Goal: Task Accomplishment & Management: Manage account settings

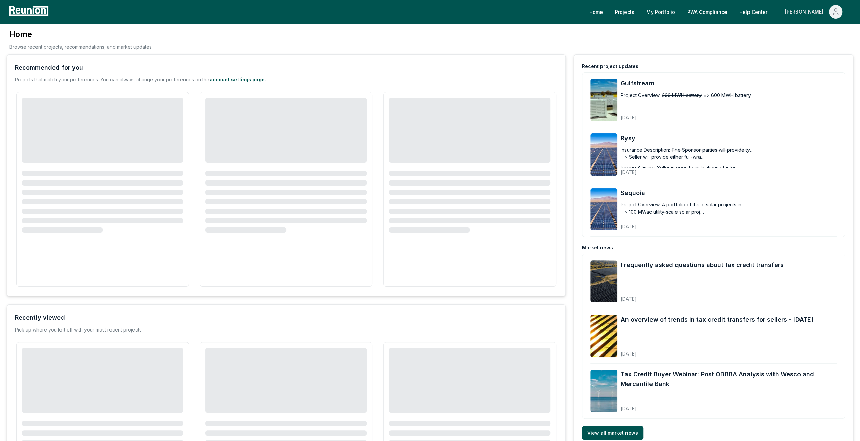
click at [810, 14] on div "[PERSON_NAME]" at bounding box center [805, 12] width 41 height 14
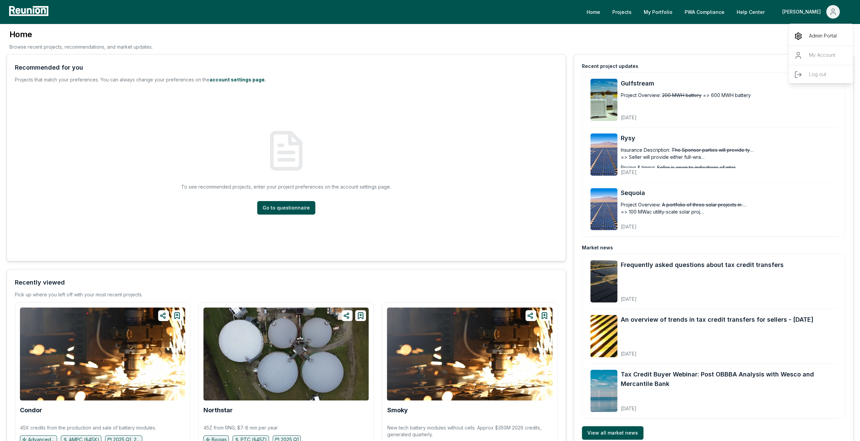
click at [818, 35] on p "Admin Portal" at bounding box center [823, 36] width 28 height 8
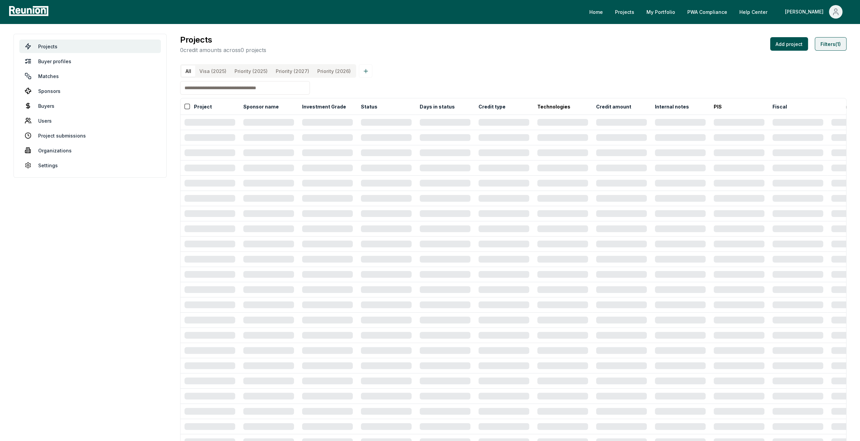
click at [842, 42] on button "Filters (1)" at bounding box center [831, 44] width 32 height 14
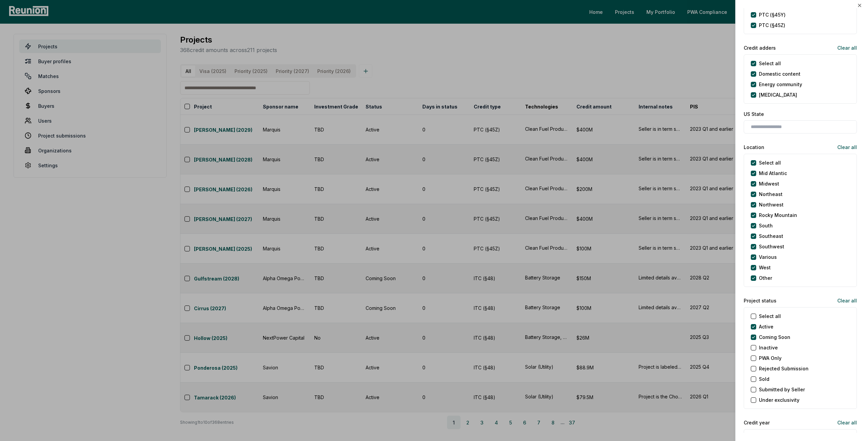
scroll to position [439, 0]
click at [754, 334] on Soon "Coming Soon" at bounding box center [753, 336] width 5 height 5
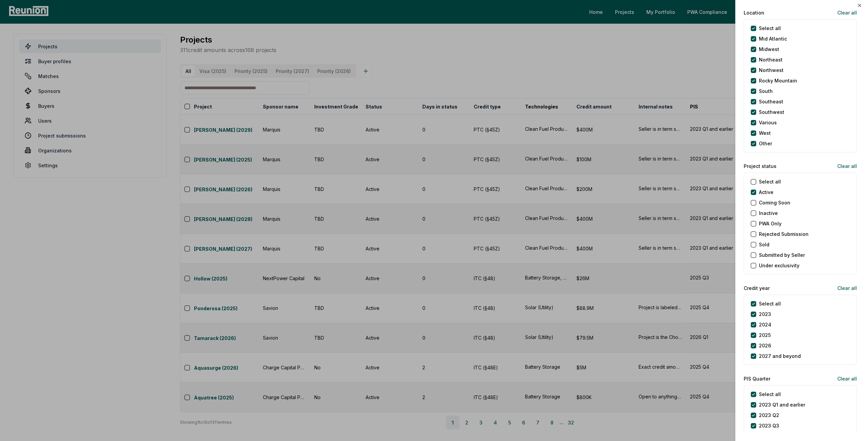
scroll to position [575, 0]
click at [755, 300] on year "Select all" at bounding box center [753, 302] width 5 height 5
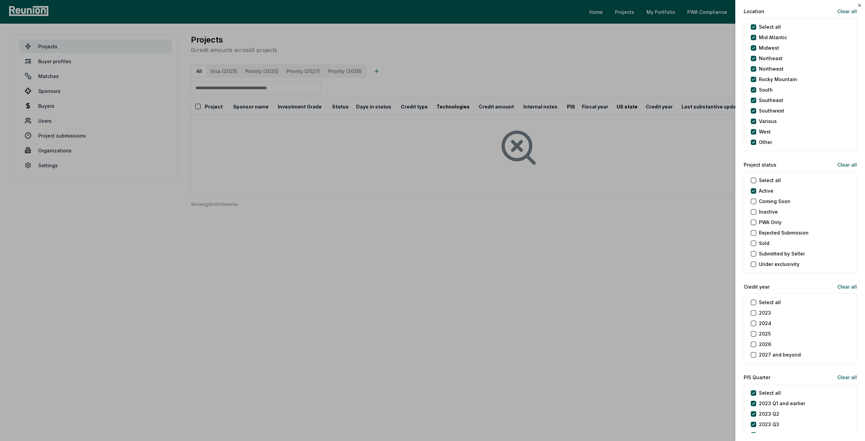
click at [755, 342] on button "2026" at bounding box center [753, 344] width 5 height 5
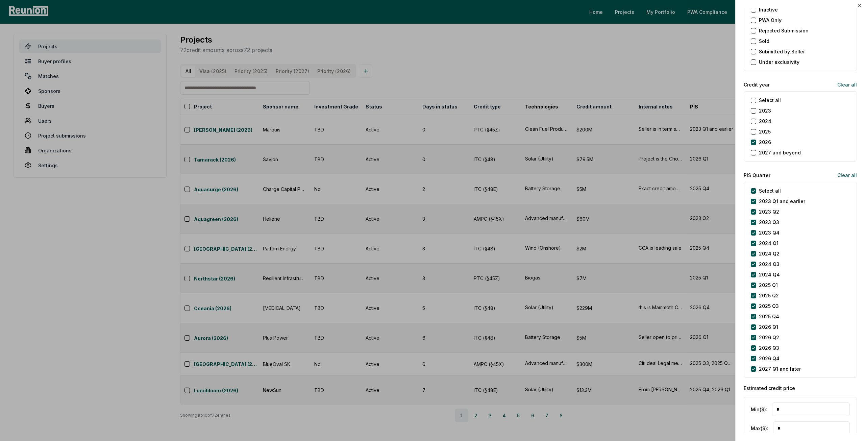
scroll to position [777, 0]
click at [757, 367] on div "2027 Q1 and later" at bounding box center [776, 368] width 50 height 7
click at [754, 366] on later "2027 Q1 and later" at bounding box center [753, 368] width 5 height 5
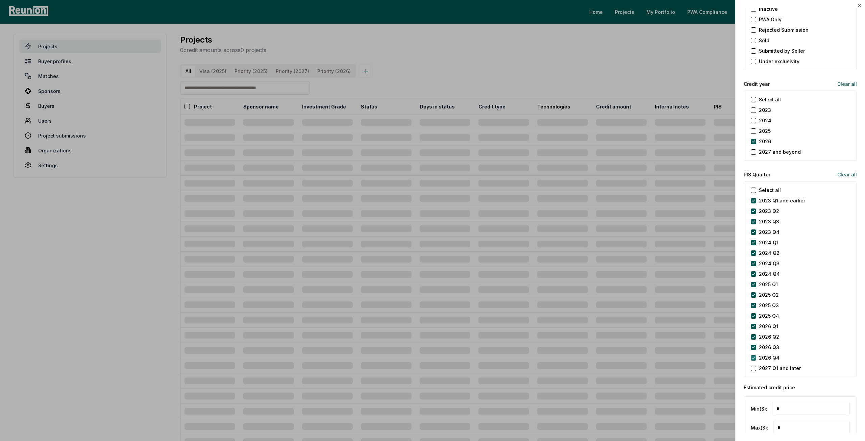
click at [754, 357] on Q4 "2026 Q4" at bounding box center [753, 357] width 5 height 5
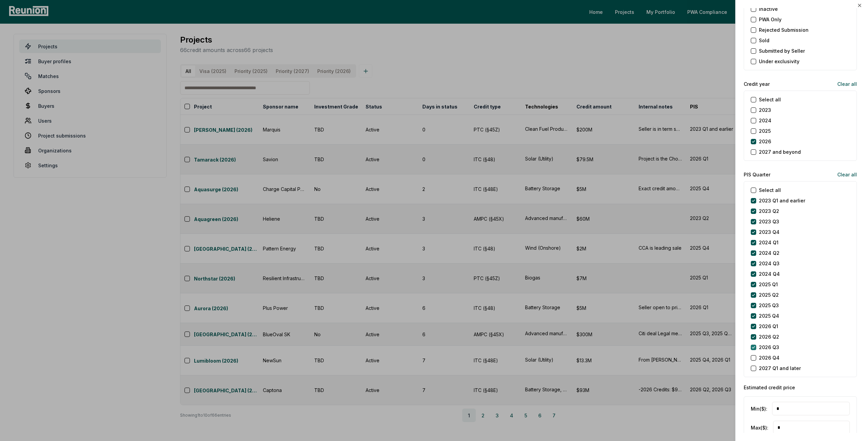
click at [753, 348] on Q3 "2026 Q3" at bounding box center [753, 347] width 5 height 5
click at [753, 334] on Q2 "2026 Q2" at bounding box center [753, 336] width 5 height 5
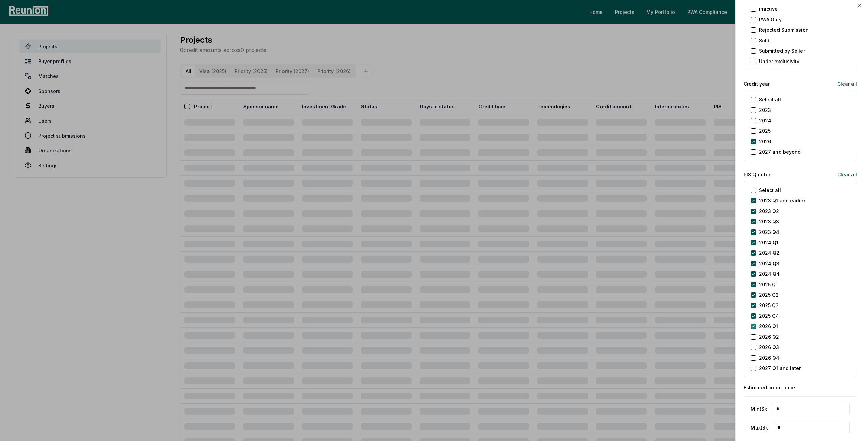
click at [753, 324] on Q1 "2026 Q1" at bounding box center [753, 326] width 5 height 5
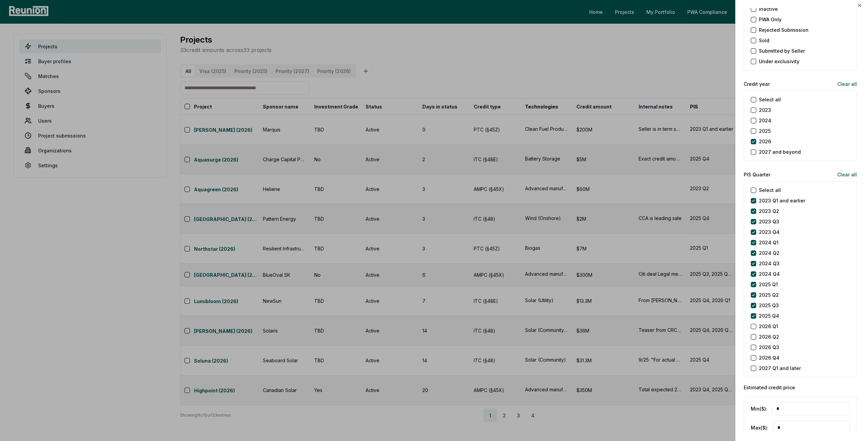
click at [754, 324] on Q1 "2026 Q1" at bounding box center [753, 326] width 5 height 5
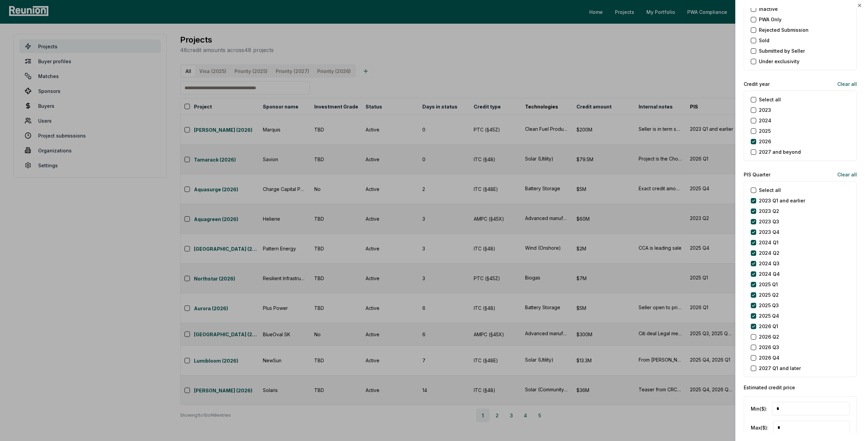
click at [753, 336] on Q2 "2026 Q2" at bounding box center [753, 336] width 5 height 5
click at [753, 345] on Q3 "2026 Q3" at bounding box center [753, 347] width 5 height 5
click at [755, 354] on div "2026 Q4" at bounding box center [765, 357] width 29 height 7
click at [754, 355] on Q4 "2026 Q4" at bounding box center [753, 357] width 5 height 5
click at [678, 331] on div at bounding box center [432, 220] width 865 height 441
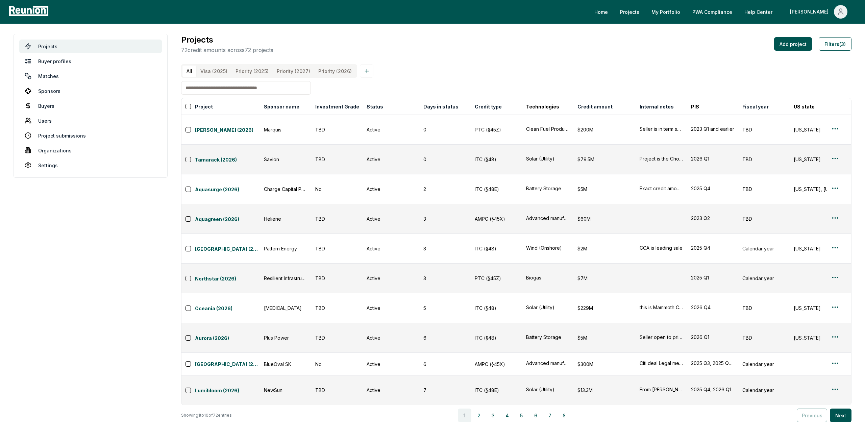
click at [483, 409] on button "2" at bounding box center [479, 416] width 14 height 14
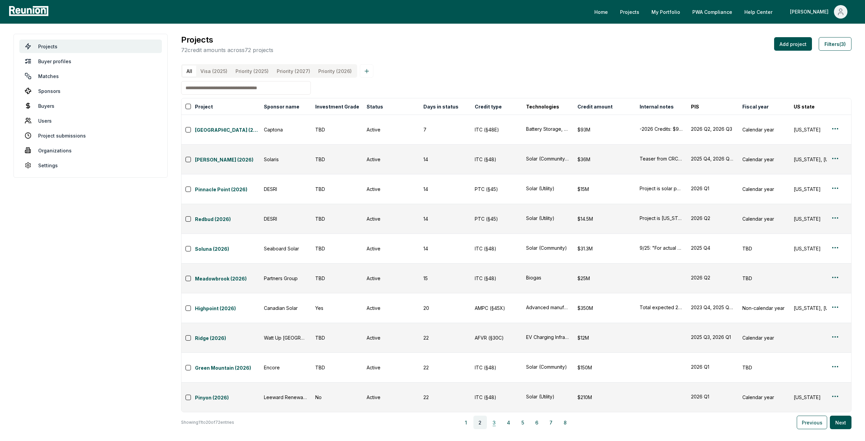
click at [495, 416] on button "3" at bounding box center [495, 423] width 14 height 14
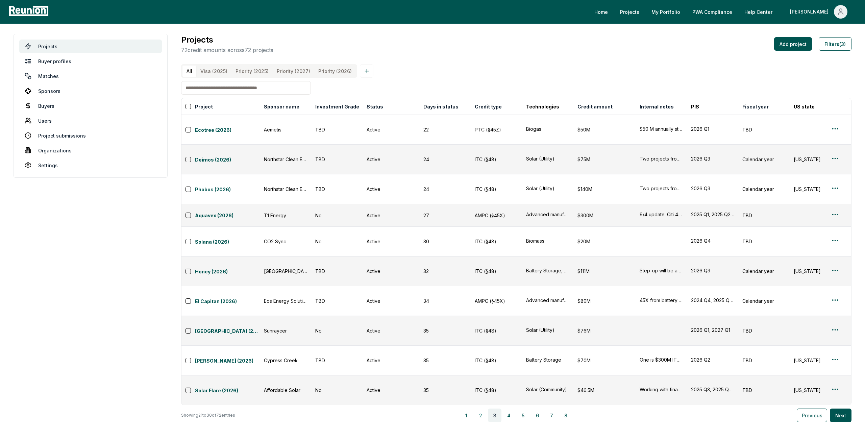
click at [482, 409] on button "2" at bounding box center [481, 416] width 14 height 14
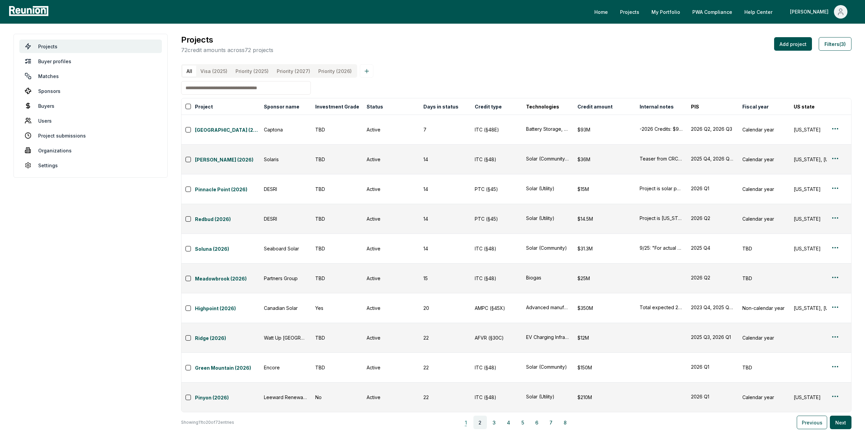
click at [470, 416] on button "1" at bounding box center [466, 423] width 14 height 14
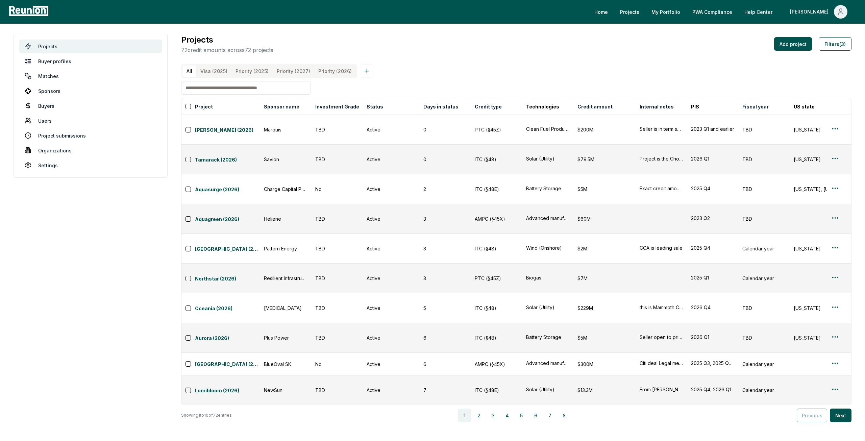
click at [479, 409] on button "2" at bounding box center [479, 416] width 14 height 14
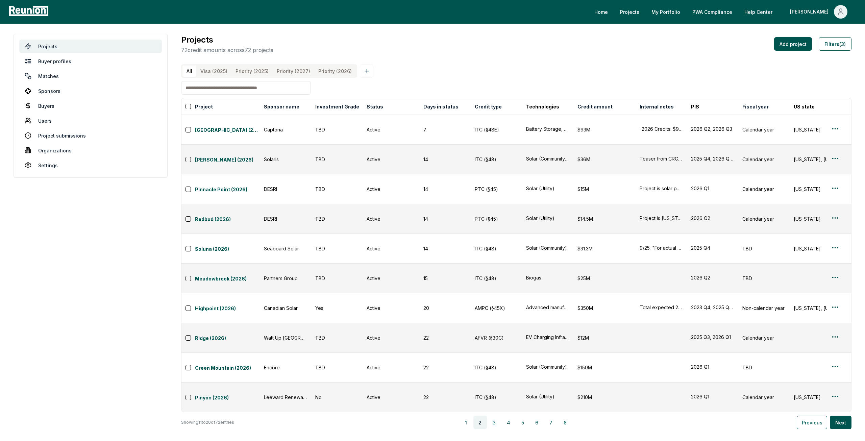
click at [497, 416] on button "3" at bounding box center [495, 423] width 14 height 14
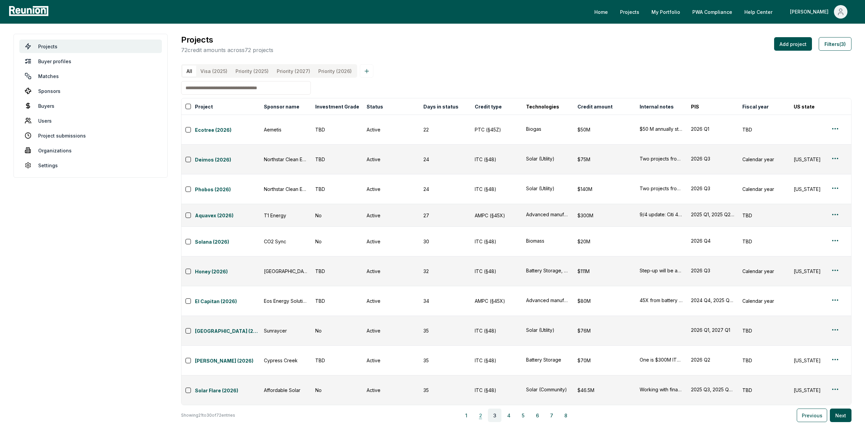
click at [486, 409] on button "2" at bounding box center [481, 416] width 14 height 14
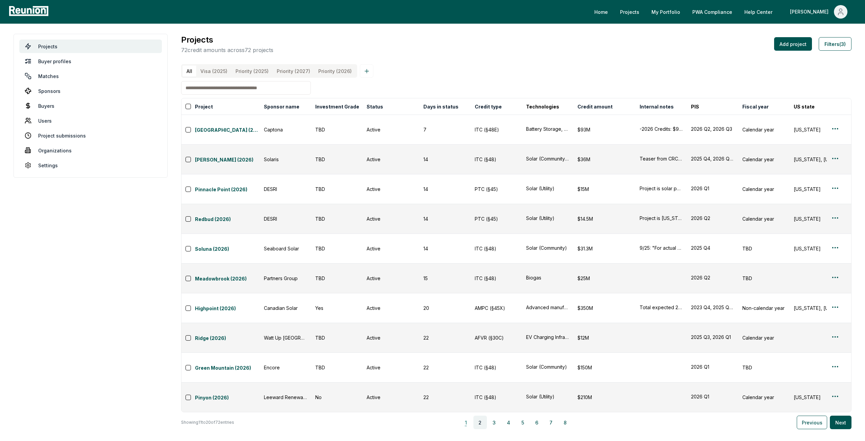
click at [468, 416] on button "1" at bounding box center [466, 423] width 14 height 14
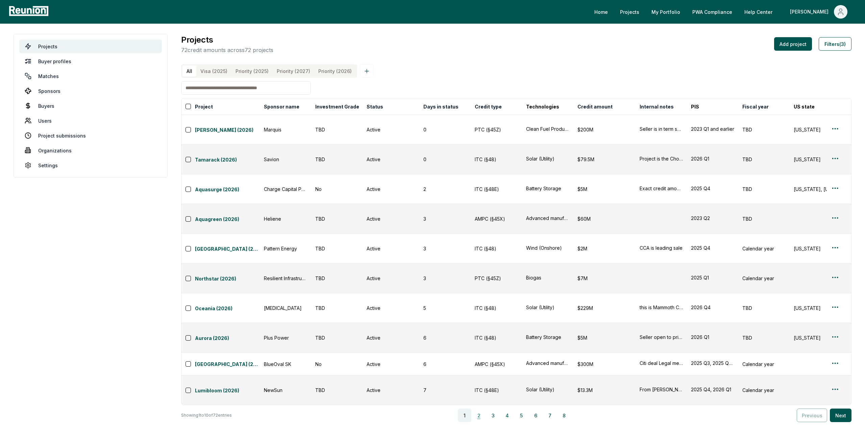
click at [485, 409] on button "2" at bounding box center [479, 416] width 14 height 14
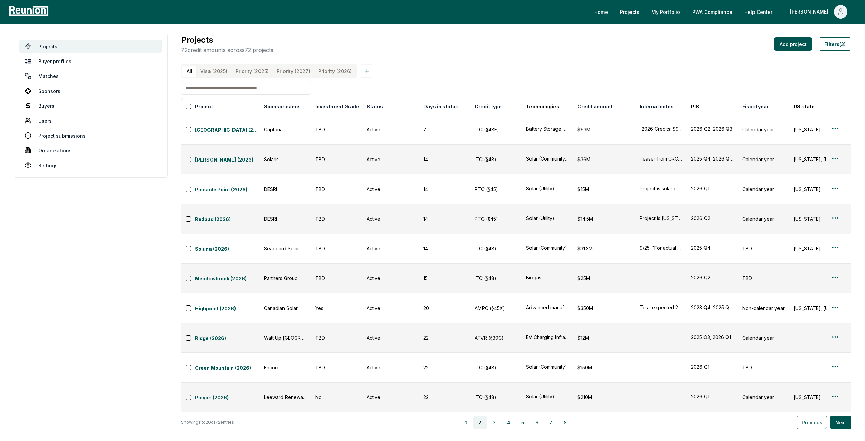
click at [493, 416] on button "3" at bounding box center [495, 423] width 14 height 14
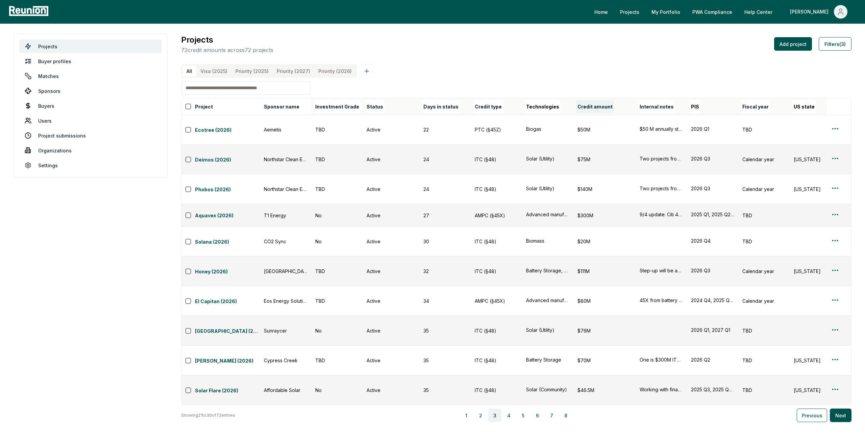
click at [593, 112] on button "Credit amount" at bounding box center [595, 107] width 38 height 14
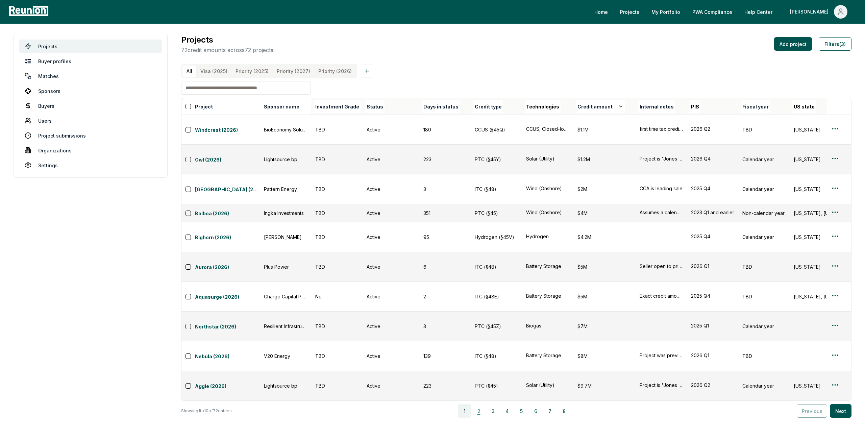
click at [485, 404] on button "2" at bounding box center [479, 411] width 14 height 14
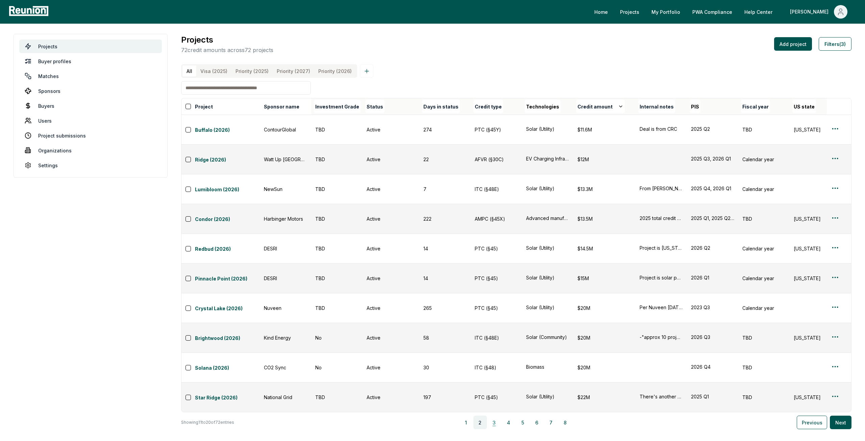
click at [492, 416] on button "3" at bounding box center [495, 423] width 14 height 14
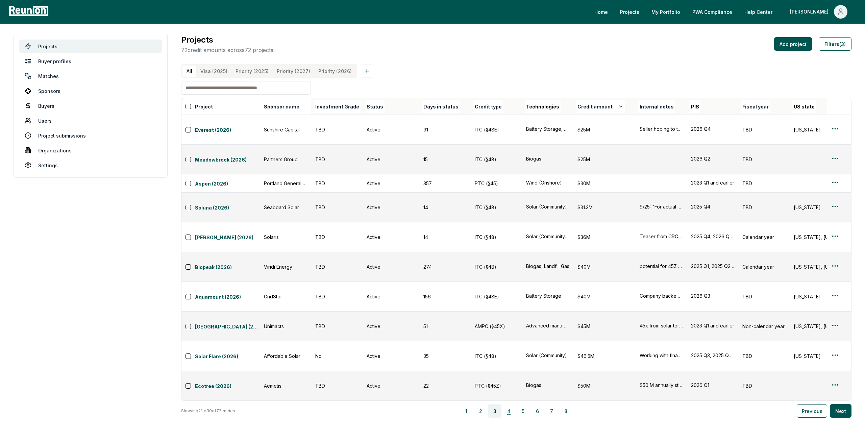
click at [514, 404] on button "4" at bounding box center [509, 411] width 14 height 14
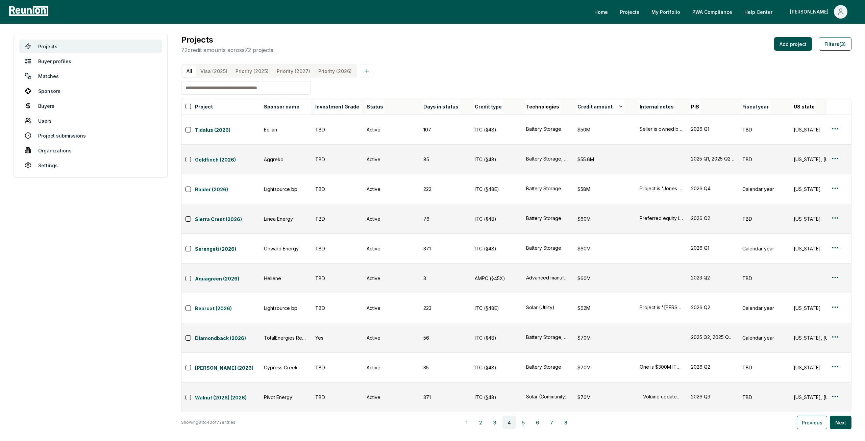
click at [529, 416] on button "5" at bounding box center [524, 423] width 14 height 14
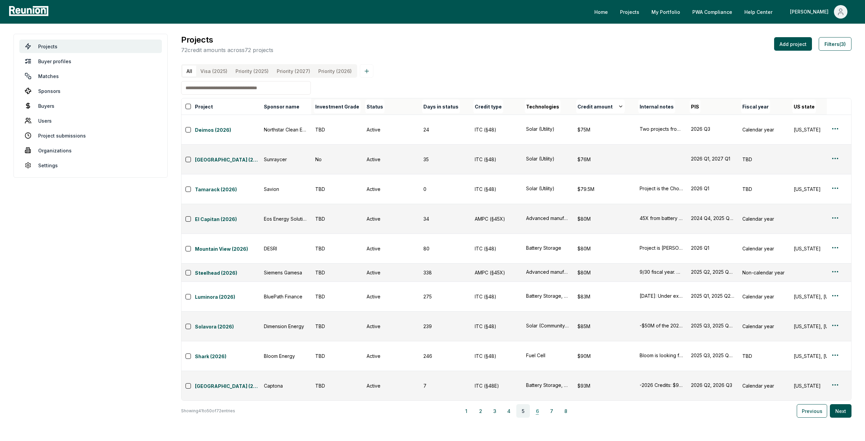
click at [535, 404] on button "6" at bounding box center [538, 411] width 14 height 14
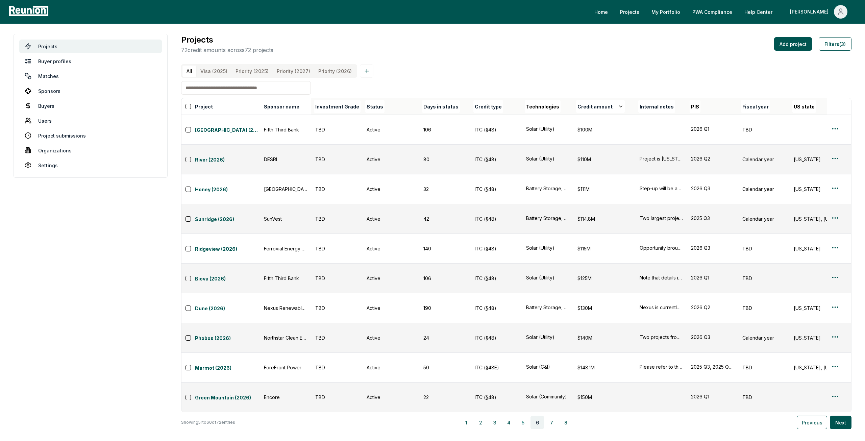
click at [523, 416] on button "5" at bounding box center [523, 423] width 14 height 14
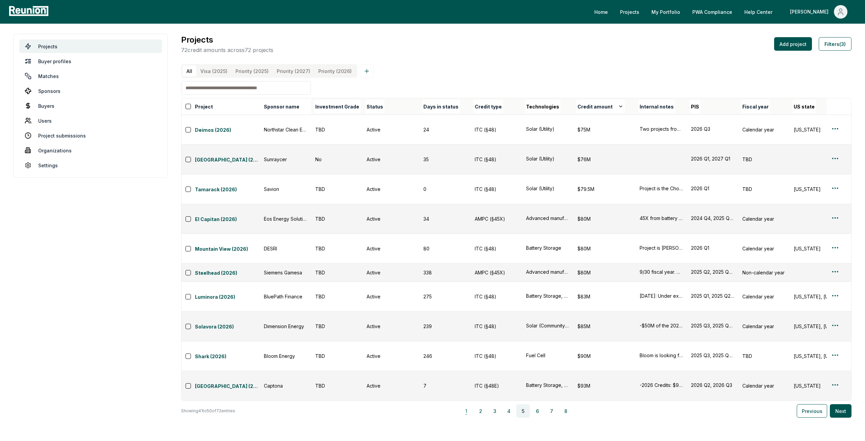
click at [464, 404] on button "1" at bounding box center [467, 411] width 14 height 14
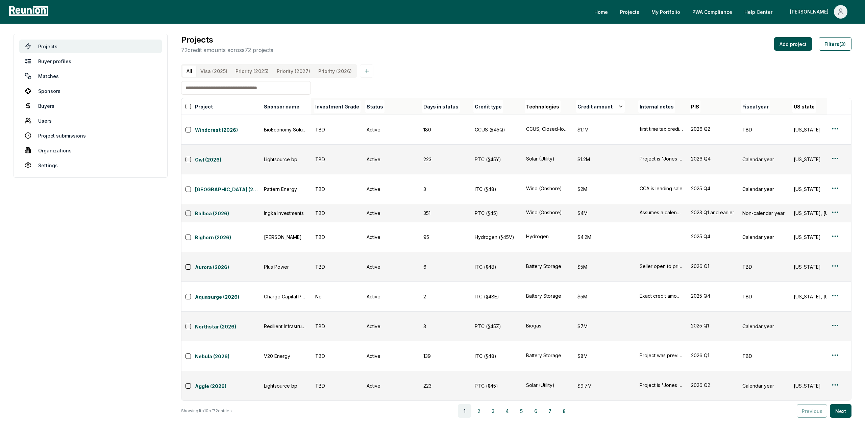
drag, startPoint x: 485, startPoint y: 316, endPoint x: 488, endPoint y: 340, distance: 24.2
click at [488, 340] on body "Please visit us on your desktop We're working on making our marketplace mobile-…" at bounding box center [432, 220] width 865 height 441
click at [482, 404] on button "2" at bounding box center [479, 411] width 14 height 14
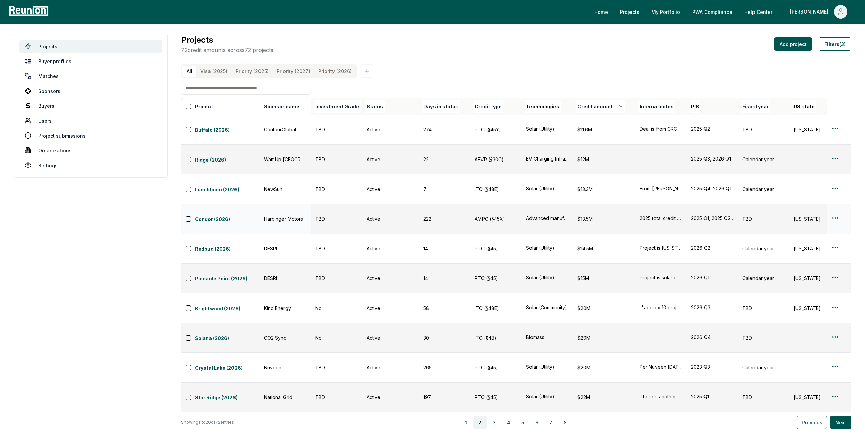
click at [835, 181] on html "Please visit us on your desktop We're working on making our marketplace mobile-…" at bounding box center [432, 220] width 865 height 441
click at [831, 202] on div "Actions Edit Duplicate Delete" at bounding box center [827, 214] width 76 height 51
click at [831, 206] on div "Edit" at bounding box center [827, 209] width 64 height 11
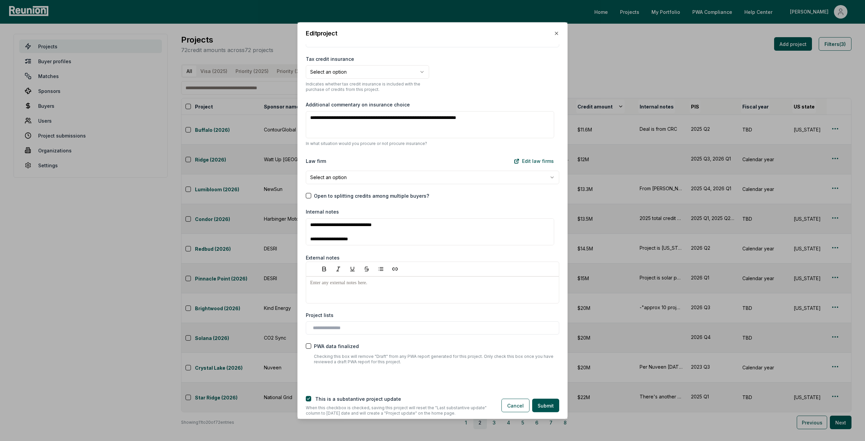
scroll to position [682, 0]
click at [557, 32] on icon "button" at bounding box center [556, 32] width 5 height 5
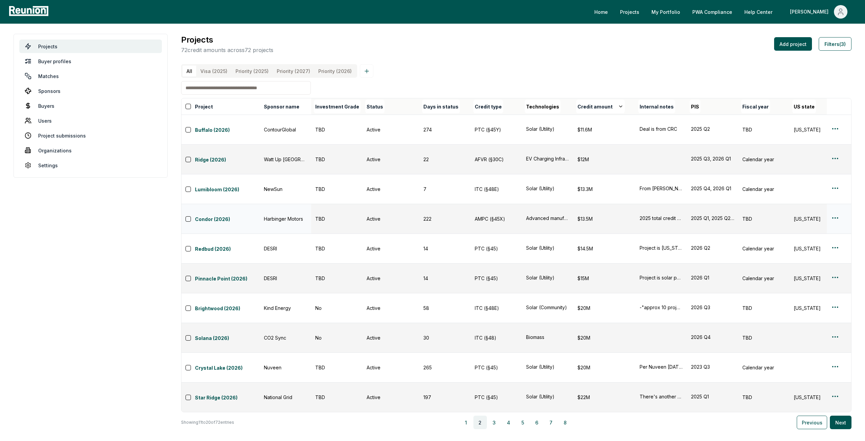
click at [836, 181] on html "Please visit us on your desktop We're working on making our marketplace mobile-…" at bounding box center [432, 220] width 865 height 441
click at [818, 206] on div "Edit" at bounding box center [827, 209] width 64 height 11
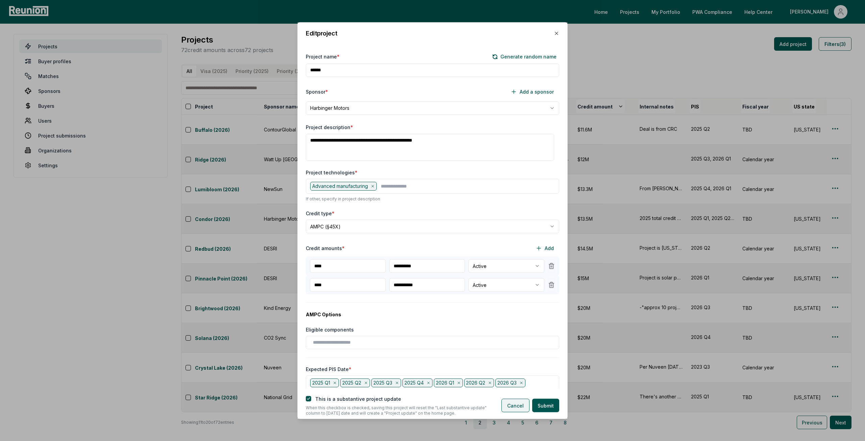
click at [518, 404] on button "Cancel" at bounding box center [516, 406] width 28 height 14
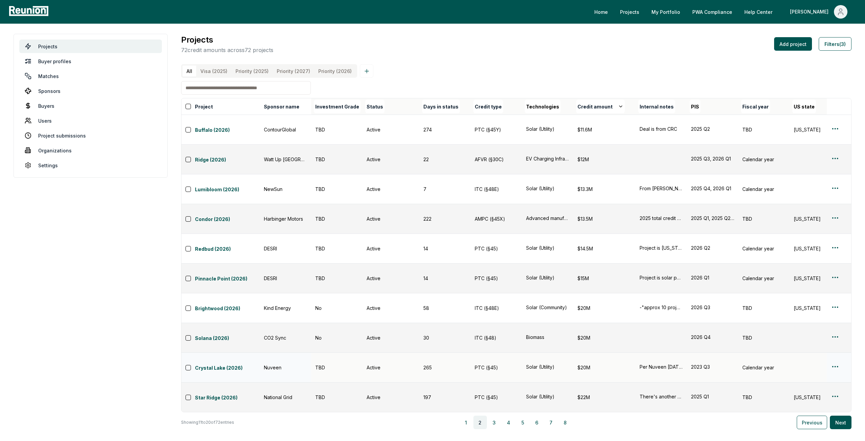
click at [833, 274] on html "Please visit us on your desktop We're working on making our marketplace mobile-…" at bounding box center [432, 220] width 865 height 441
click at [811, 298] on div "Edit" at bounding box center [827, 301] width 64 height 11
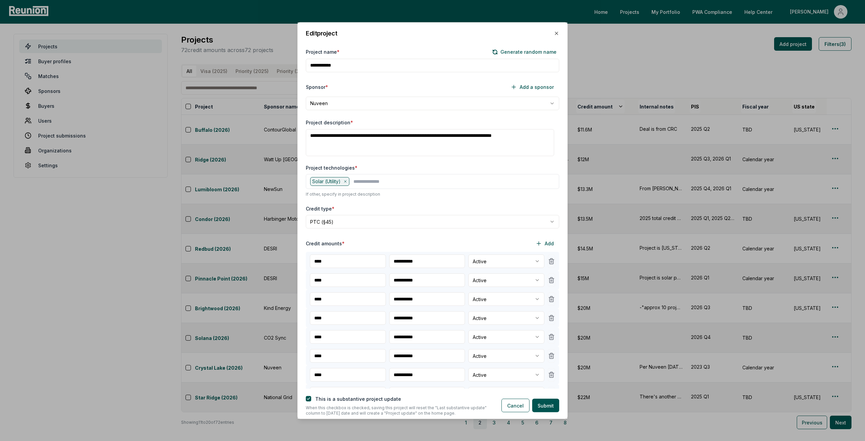
scroll to position [0, 0]
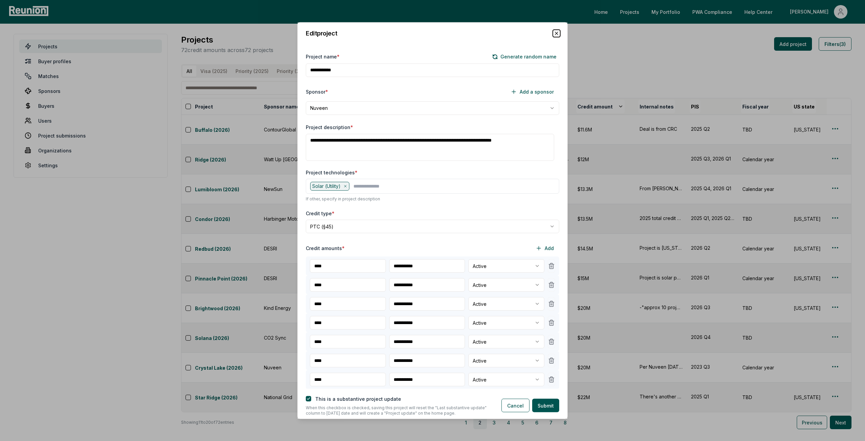
click at [558, 34] on icon "button" at bounding box center [556, 32] width 5 height 5
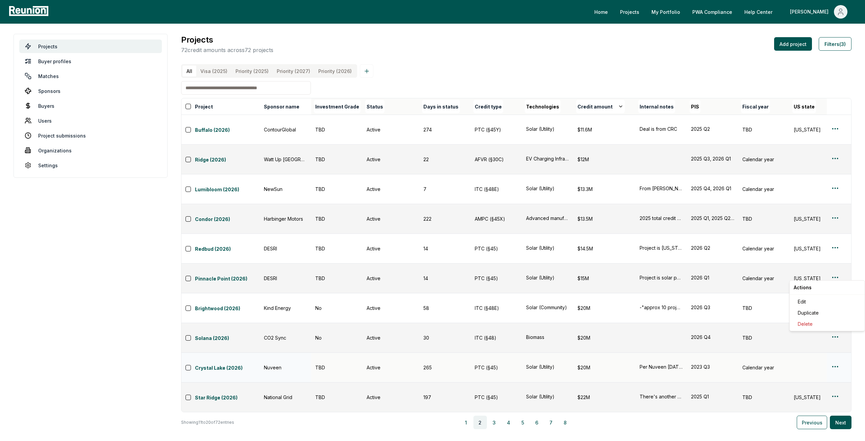
click at [834, 275] on html "Please visit us on your desktop We're working on making our marketplace mobile-…" at bounding box center [432, 220] width 865 height 441
click at [814, 298] on div "Edit" at bounding box center [827, 301] width 64 height 11
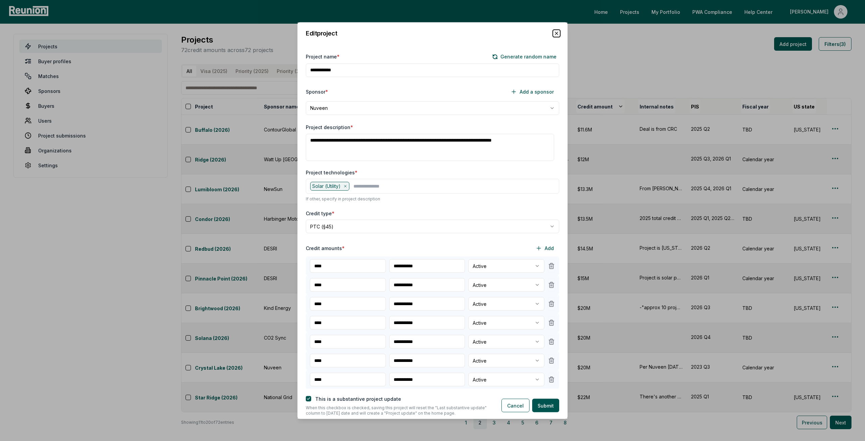
click at [557, 34] on icon "button" at bounding box center [556, 32] width 5 height 5
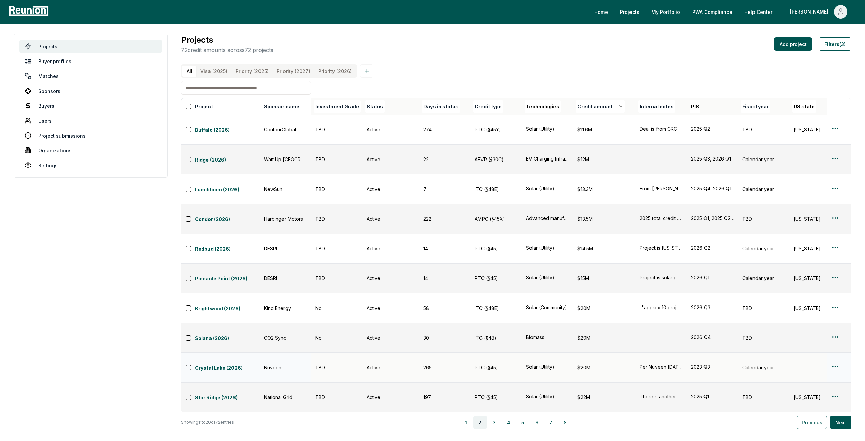
click at [834, 271] on html "Please visit us on your desktop We're working on making our marketplace mobile-…" at bounding box center [432, 220] width 865 height 441
click at [807, 303] on div "Edit" at bounding box center [827, 301] width 64 height 11
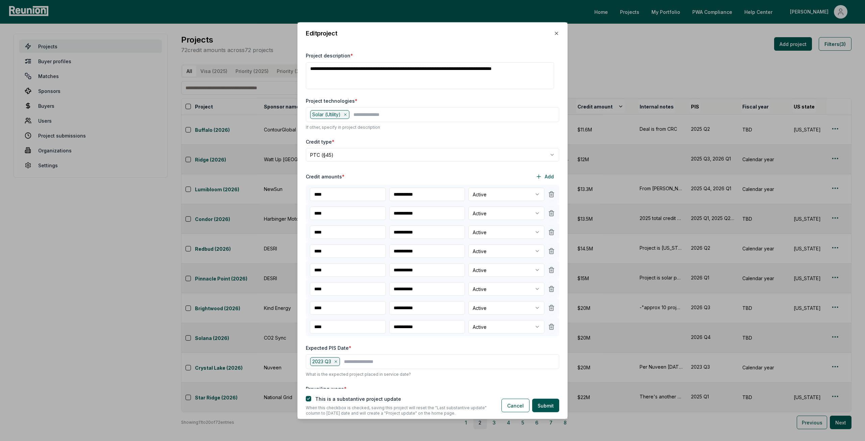
scroll to position [101, 0]
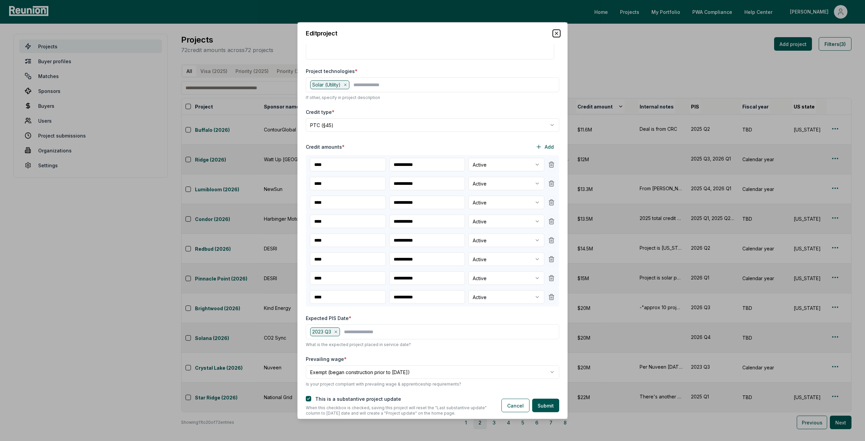
click at [557, 31] on icon "button" at bounding box center [556, 32] width 5 height 5
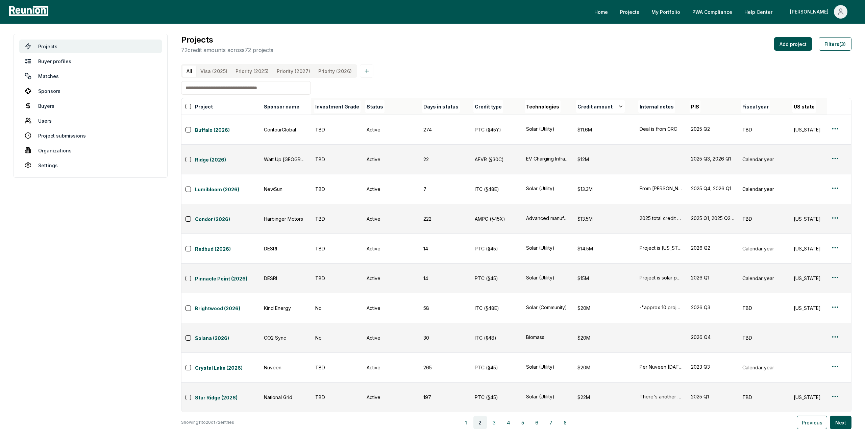
click at [492, 416] on button "3" at bounding box center [495, 423] width 14 height 14
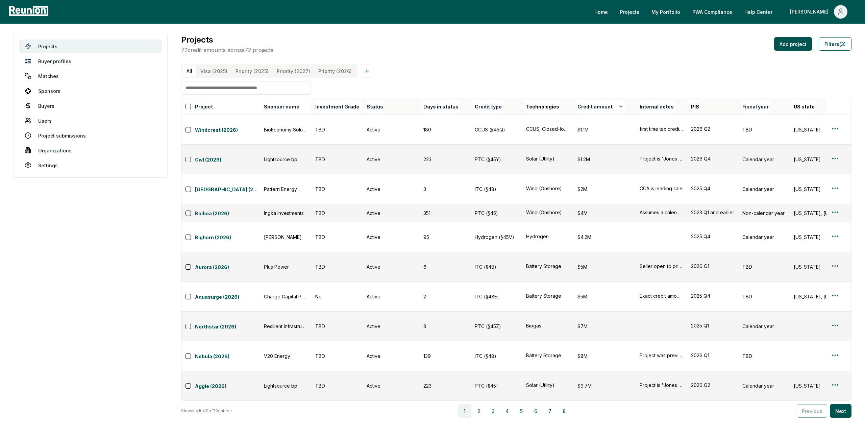
click at [213, 90] on input at bounding box center [246, 88] width 130 height 14
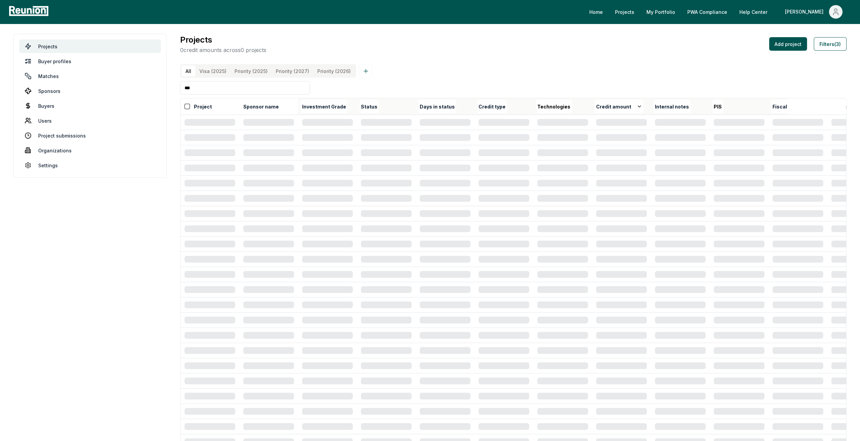
type input "***"
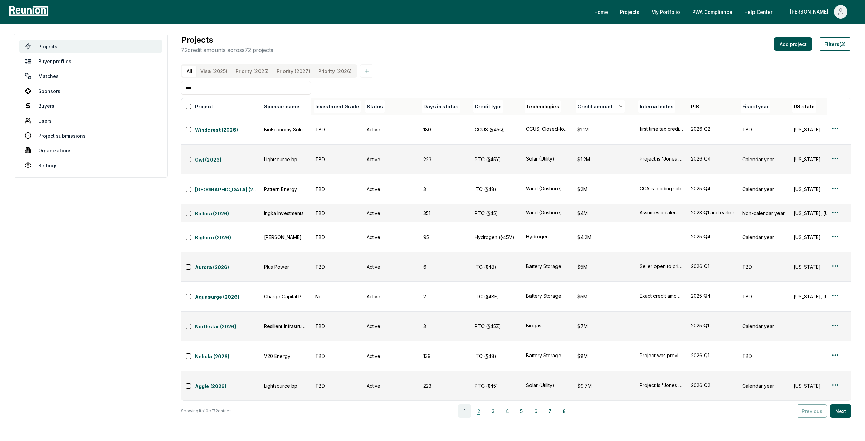
click at [483, 404] on button "2" at bounding box center [479, 411] width 14 height 14
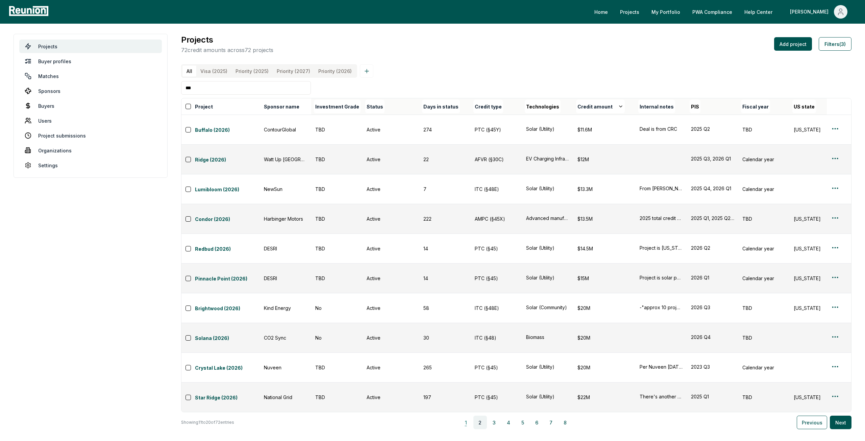
click at [472, 416] on button "1" at bounding box center [466, 423] width 14 height 14
